Goal: Transaction & Acquisition: Book appointment/travel/reservation

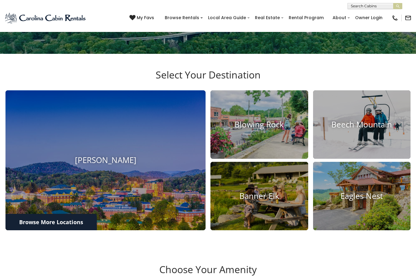
scroll to position [153, 0]
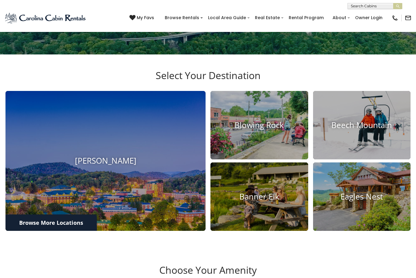
click at [133, 166] on h4 "Boone" at bounding box center [105, 161] width 200 height 9
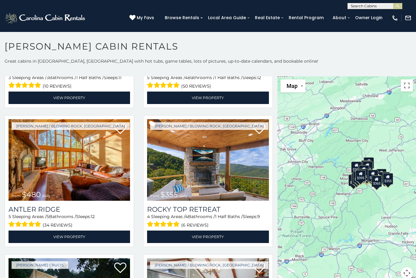
scroll to position [253, 0]
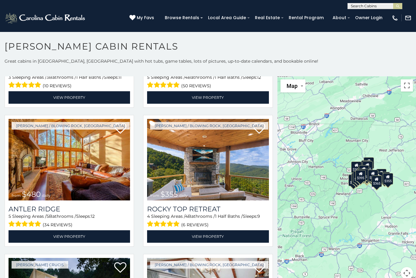
click at [187, 236] on link "View Property" at bounding box center [207, 236] width 121 height 12
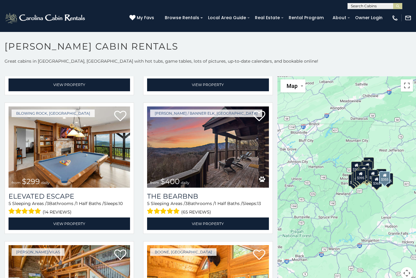
scroll to position [1100, 0]
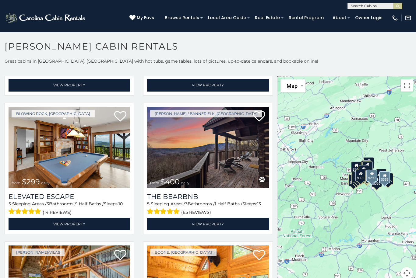
click at [70, 158] on img at bounding box center [69, 148] width 121 height 82
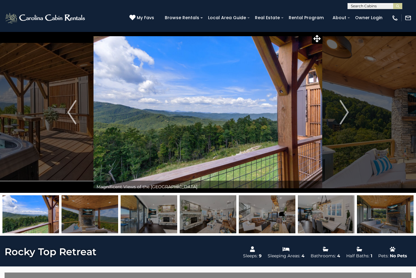
click at [345, 112] on img "Next" at bounding box center [343, 112] width 9 height 24
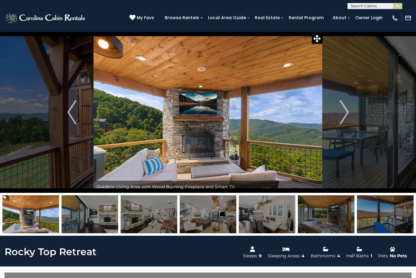
click at [350, 110] on button "Next" at bounding box center [343, 112] width 43 height 161
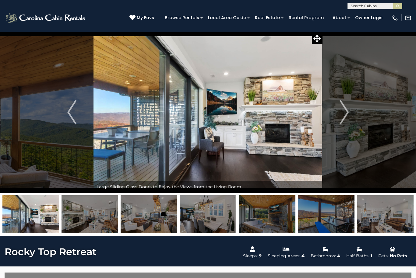
click at [349, 110] on button "Next" at bounding box center [343, 112] width 43 height 161
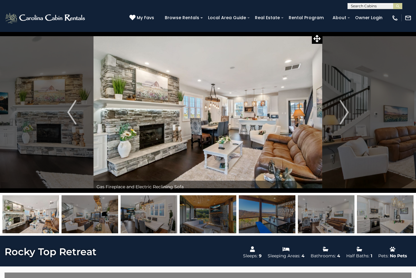
click at [344, 112] on img "Next" at bounding box center [343, 112] width 9 height 24
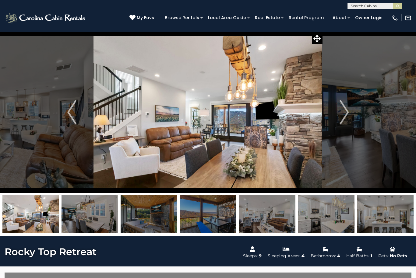
click at [341, 122] on img "Next" at bounding box center [343, 112] width 9 height 24
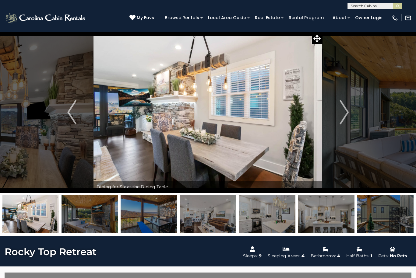
click at [341, 119] on img "Next" at bounding box center [343, 112] width 9 height 24
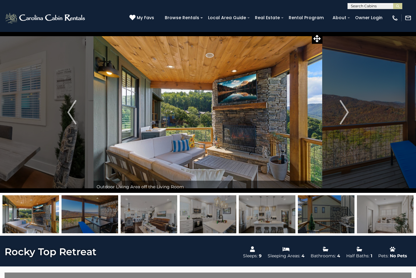
click at [344, 114] on img "Next" at bounding box center [343, 112] width 9 height 24
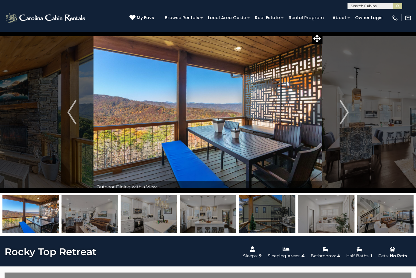
click at [344, 114] on img "Next" at bounding box center [343, 112] width 9 height 24
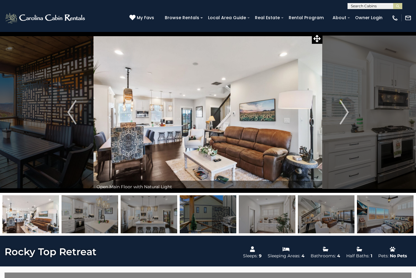
click at [345, 119] on img "Next" at bounding box center [343, 112] width 9 height 24
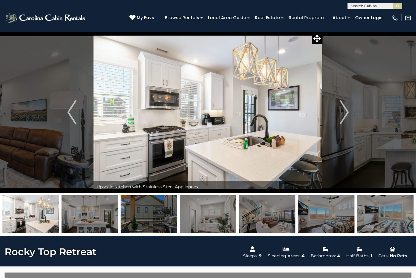
click at [347, 114] on img "Next" at bounding box center [343, 112] width 9 height 24
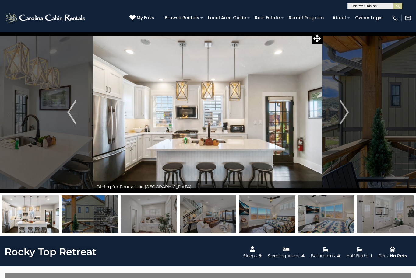
click at [341, 114] on img "Next" at bounding box center [343, 112] width 9 height 24
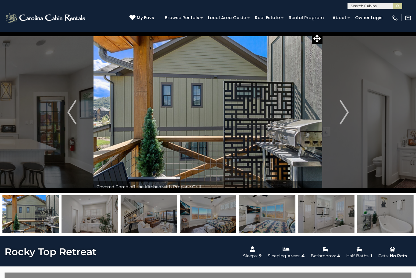
click at [343, 121] on img "Next" at bounding box center [343, 112] width 9 height 24
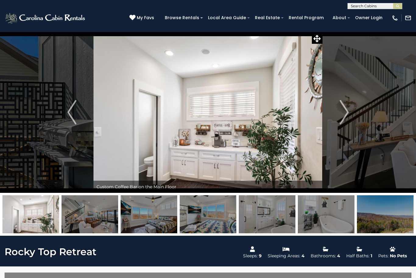
click at [342, 112] on img "Next" at bounding box center [343, 112] width 9 height 24
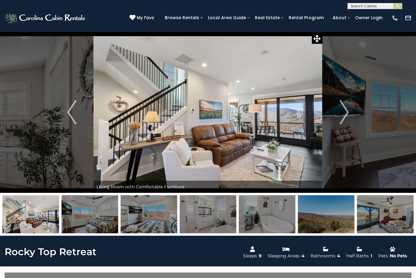
click at [345, 110] on img "Next" at bounding box center [343, 112] width 9 height 24
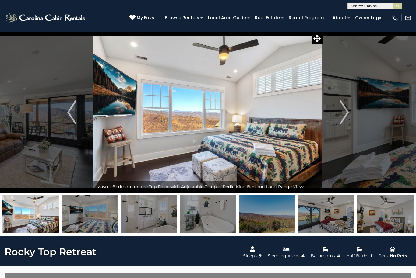
click at [348, 116] on img "Next" at bounding box center [343, 112] width 9 height 24
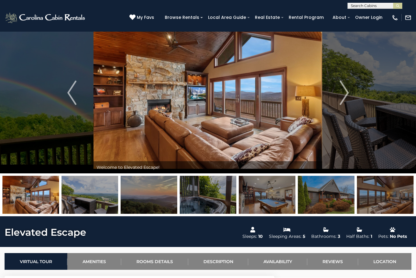
scroll to position [19, 0]
click at [89, 198] on img at bounding box center [90, 195] width 57 height 38
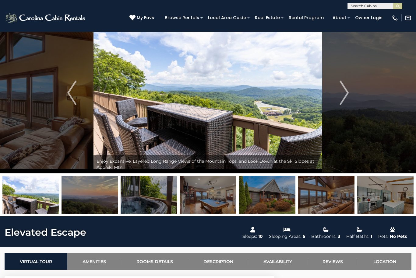
click at [93, 198] on img at bounding box center [90, 195] width 57 height 38
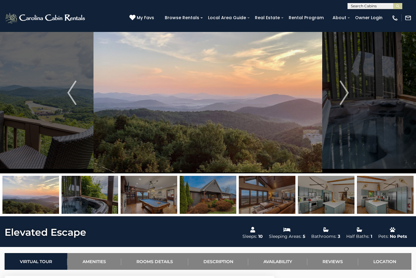
click at [89, 198] on img at bounding box center [90, 195] width 57 height 38
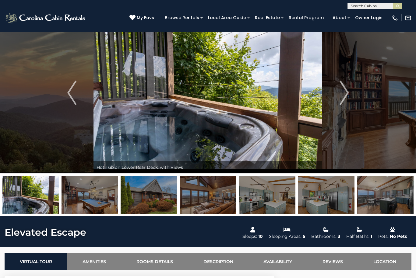
click at [88, 197] on img at bounding box center [90, 195] width 57 height 38
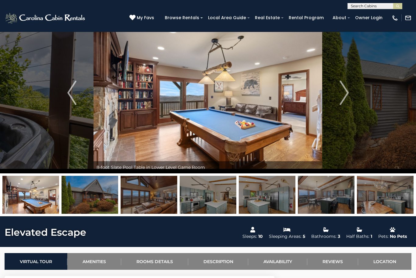
click at [90, 195] on img at bounding box center [90, 195] width 57 height 38
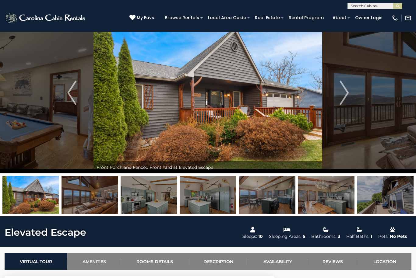
click at [96, 197] on img at bounding box center [90, 195] width 57 height 38
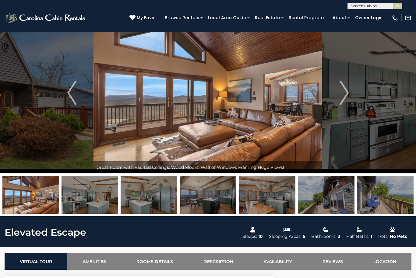
click at [93, 201] on img at bounding box center [90, 195] width 57 height 38
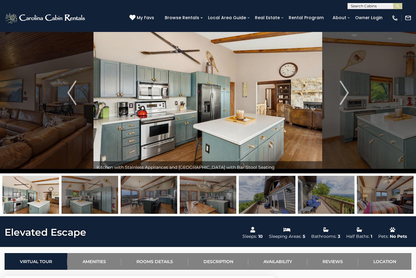
click at [90, 198] on img at bounding box center [90, 195] width 57 height 38
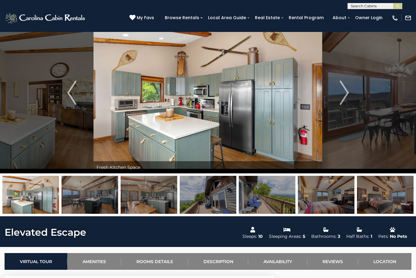
click at [94, 197] on img at bounding box center [90, 195] width 57 height 38
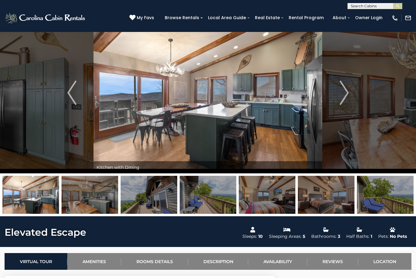
click at [87, 197] on img at bounding box center [90, 195] width 57 height 38
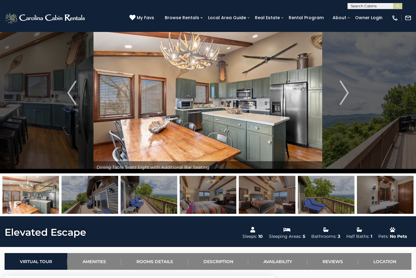
click at [86, 196] on img at bounding box center [90, 195] width 57 height 38
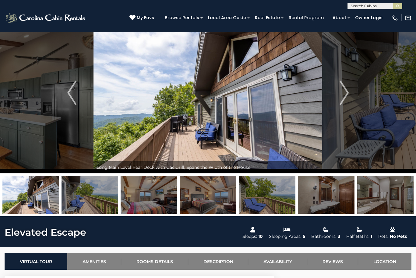
click at [95, 200] on img at bounding box center [90, 195] width 57 height 38
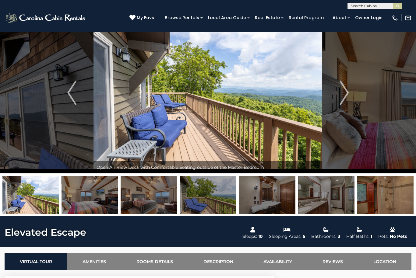
click at [93, 196] on img at bounding box center [90, 195] width 57 height 38
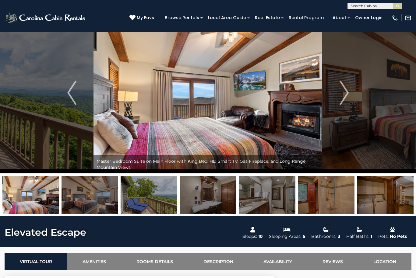
click at [98, 197] on img at bounding box center [90, 195] width 57 height 38
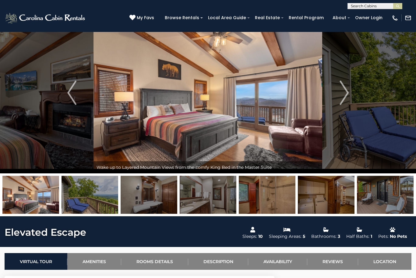
click at [97, 195] on img at bounding box center [90, 195] width 57 height 38
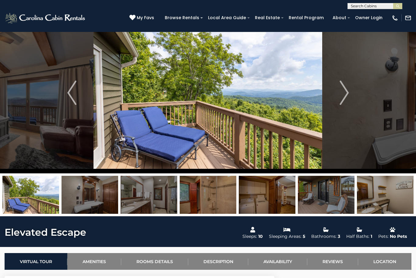
click at [97, 195] on img at bounding box center [90, 195] width 57 height 38
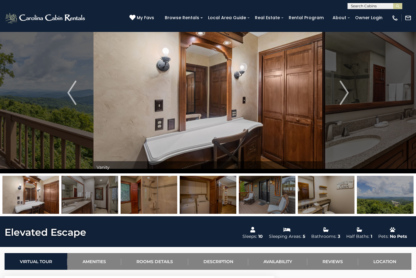
click at [96, 195] on img at bounding box center [90, 195] width 57 height 38
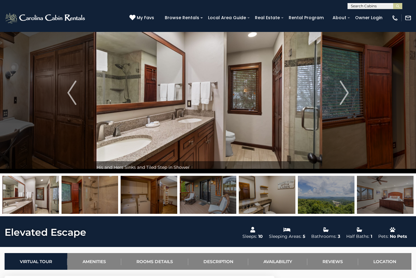
click at [91, 196] on img at bounding box center [90, 195] width 57 height 38
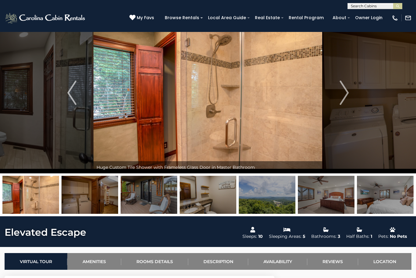
click at [95, 194] on img at bounding box center [90, 195] width 57 height 38
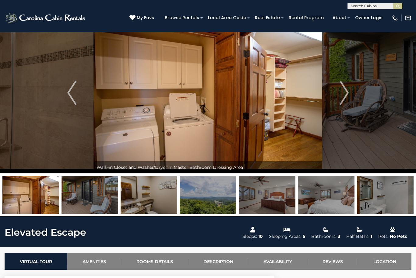
click at [91, 200] on img at bounding box center [90, 195] width 57 height 38
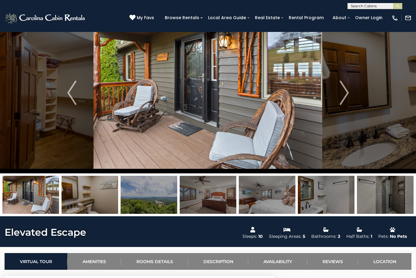
click at [100, 197] on img at bounding box center [90, 195] width 57 height 38
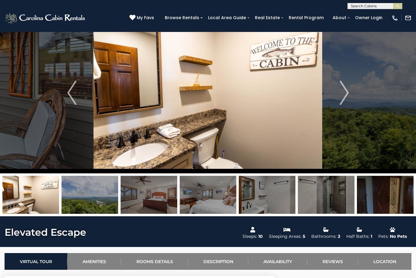
click at [95, 198] on img at bounding box center [90, 195] width 57 height 38
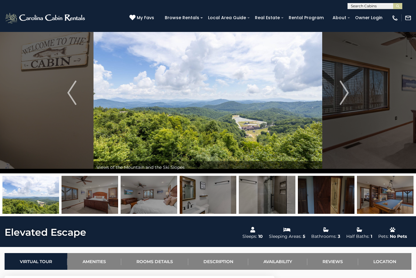
click at [88, 195] on img at bounding box center [90, 195] width 57 height 38
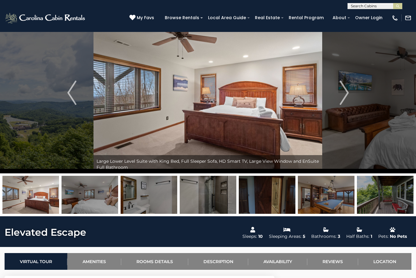
click at [88, 198] on img at bounding box center [90, 195] width 57 height 38
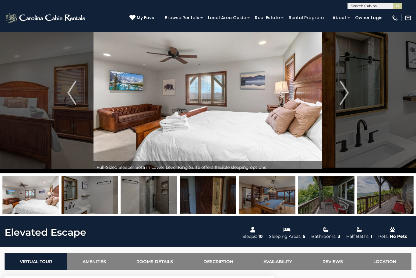
click at [92, 198] on img at bounding box center [90, 195] width 57 height 38
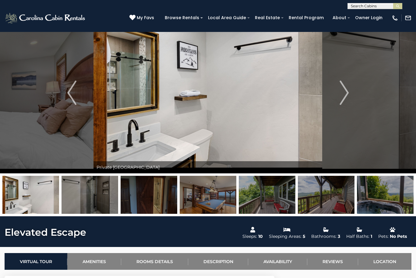
click at [89, 193] on img at bounding box center [90, 195] width 57 height 38
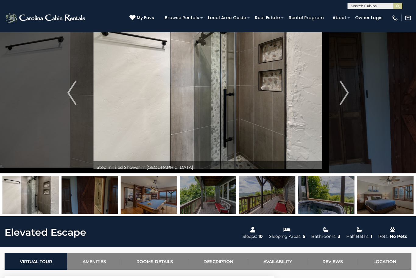
click at [83, 180] on img at bounding box center [90, 195] width 57 height 38
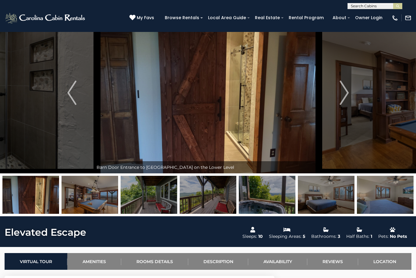
click at [97, 196] on img at bounding box center [90, 195] width 57 height 38
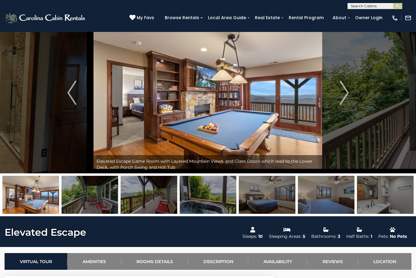
click at [95, 198] on img at bounding box center [90, 195] width 57 height 38
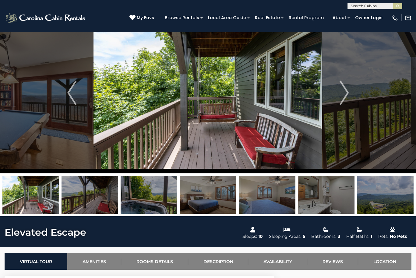
click at [96, 198] on img at bounding box center [90, 195] width 57 height 38
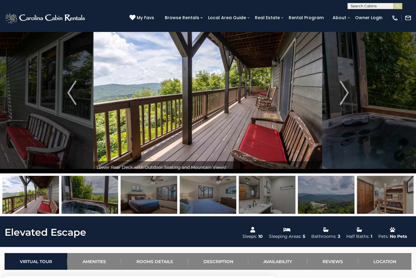
click at [98, 199] on img at bounding box center [90, 195] width 57 height 38
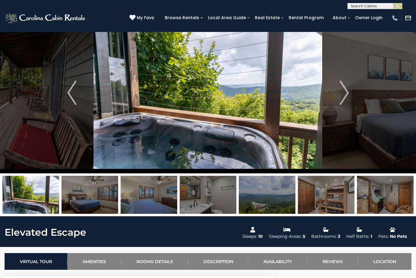
click at [96, 194] on img at bounding box center [90, 195] width 57 height 38
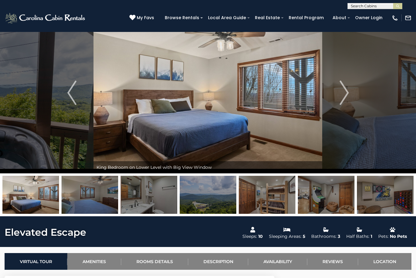
click at [93, 197] on img at bounding box center [90, 195] width 57 height 38
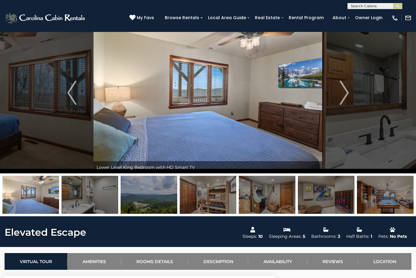
click at [94, 197] on img at bounding box center [90, 195] width 57 height 38
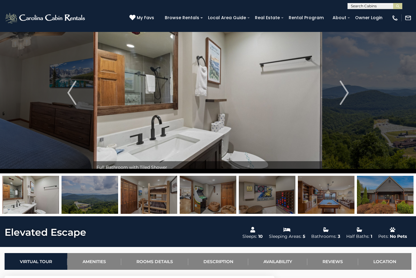
click at [94, 199] on img at bounding box center [90, 195] width 57 height 38
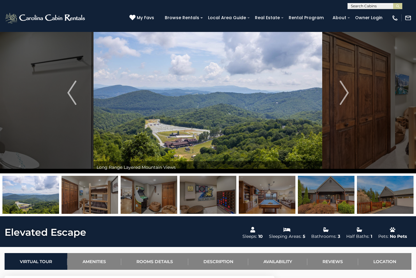
click at [93, 203] on img at bounding box center [90, 195] width 57 height 38
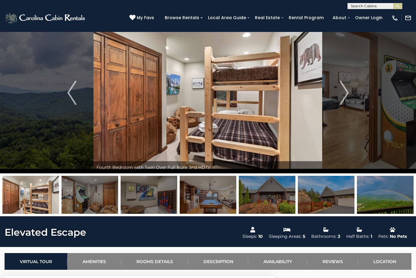
click at [94, 198] on img at bounding box center [90, 195] width 57 height 38
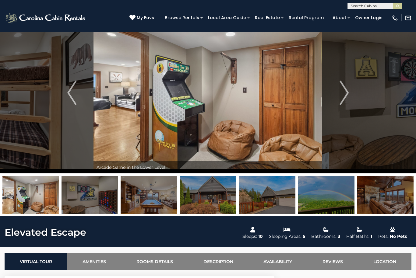
click at [98, 201] on img at bounding box center [90, 195] width 57 height 38
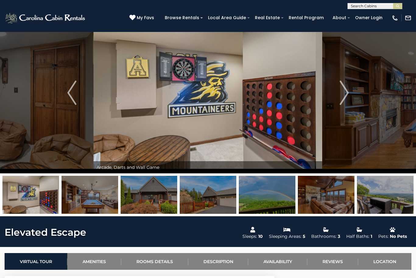
click at [98, 200] on img at bounding box center [90, 195] width 57 height 38
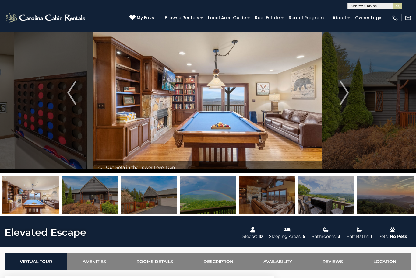
click at [94, 197] on img at bounding box center [90, 195] width 57 height 38
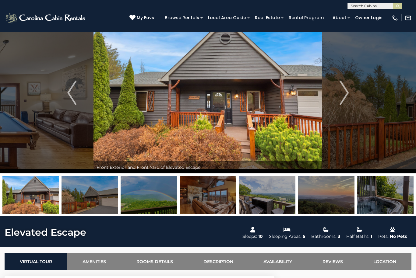
click at [105, 197] on img at bounding box center [90, 195] width 57 height 38
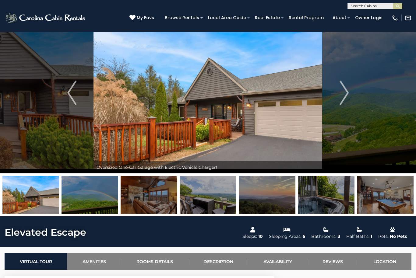
click at [100, 195] on img at bounding box center [90, 195] width 57 height 38
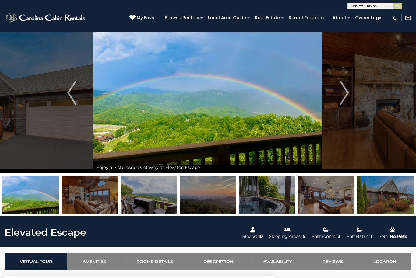
click at [99, 199] on img at bounding box center [90, 195] width 57 height 38
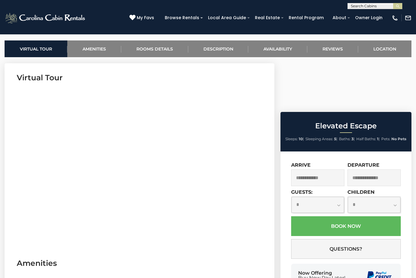
scroll to position [233, 0]
